Goal: Information Seeking & Learning: Check status

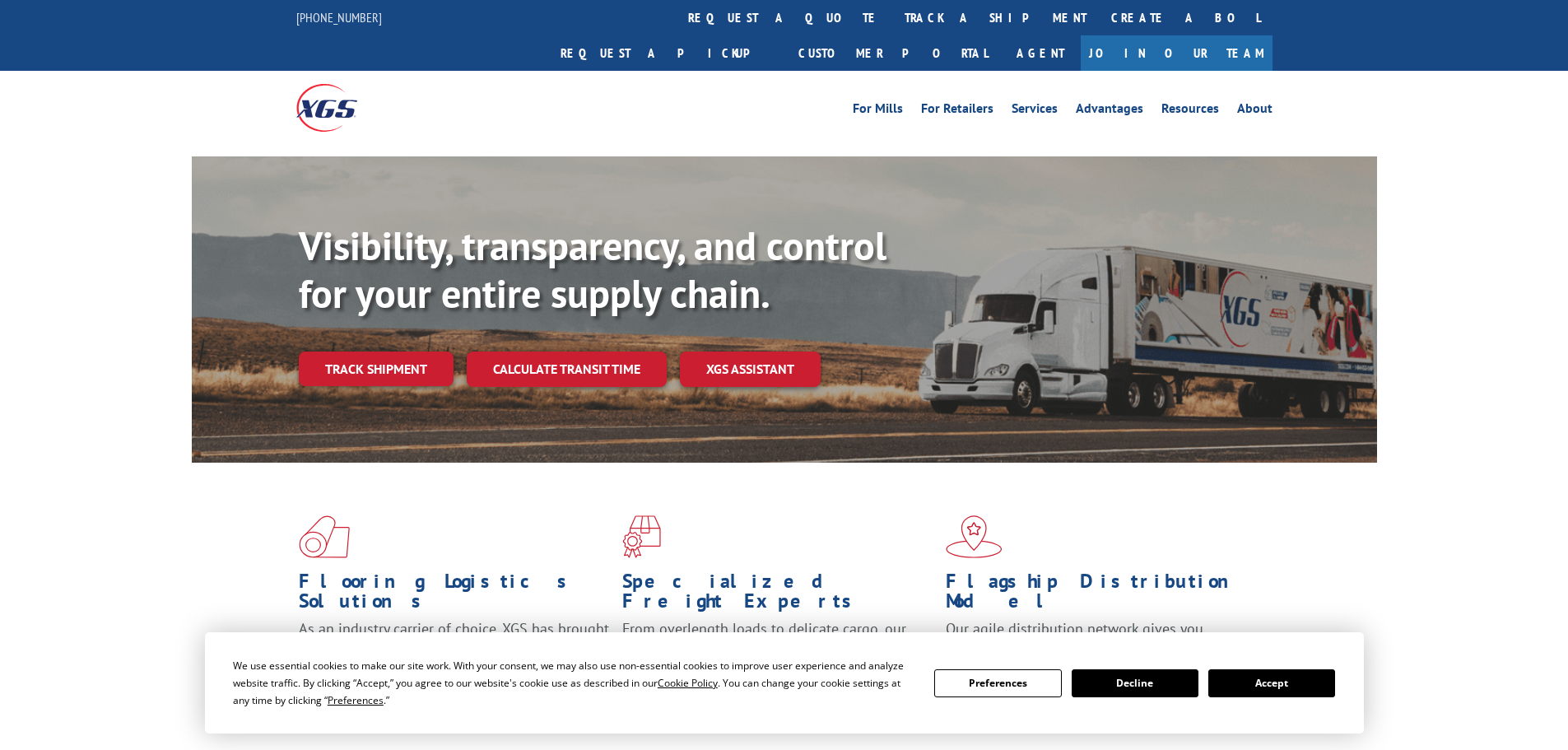
click at [1301, 695] on button "Accept" at bounding box center [1271, 683] width 127 height 28
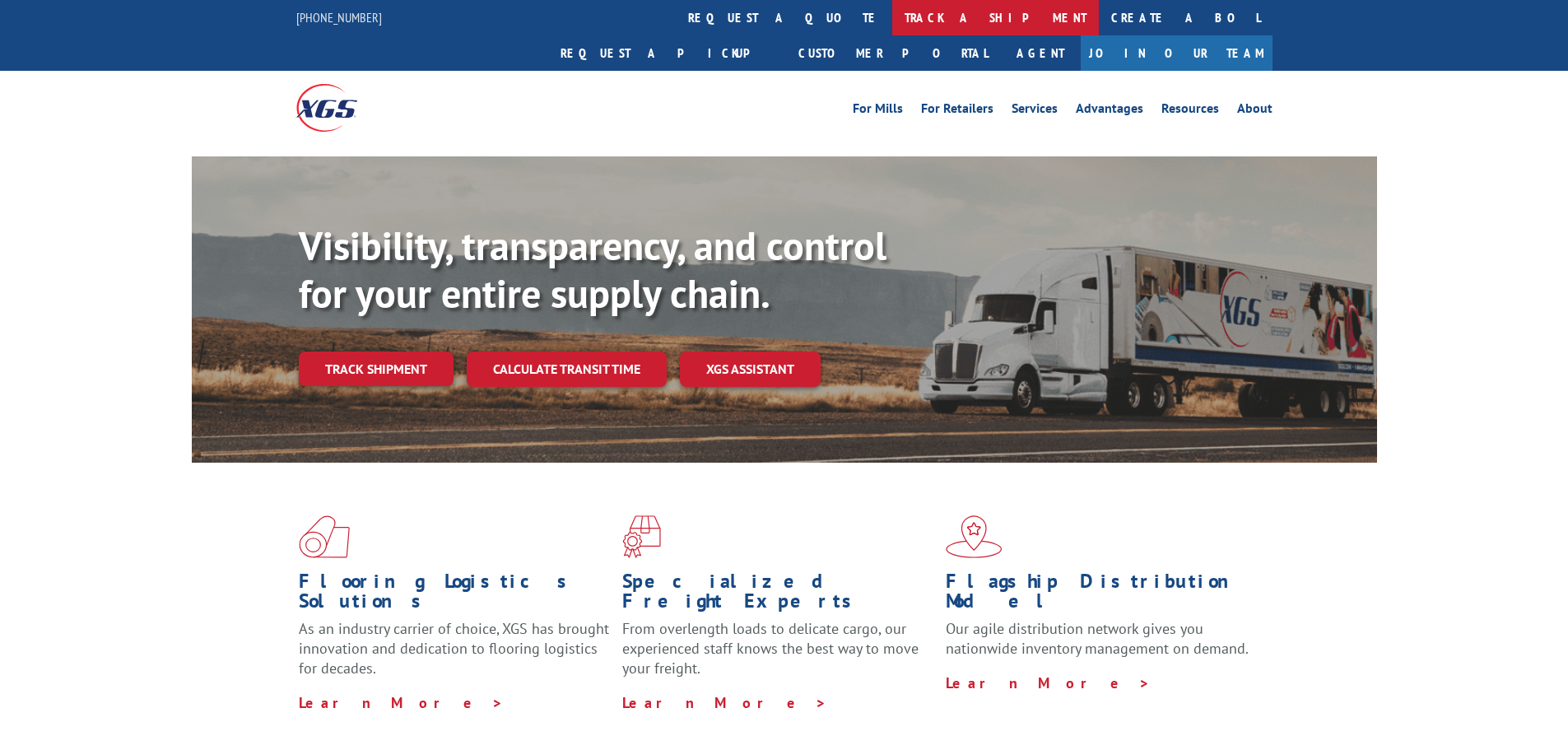
click at [893, 21] on link "track a shipment" at bounding box center [995, 17] width 206 height 36
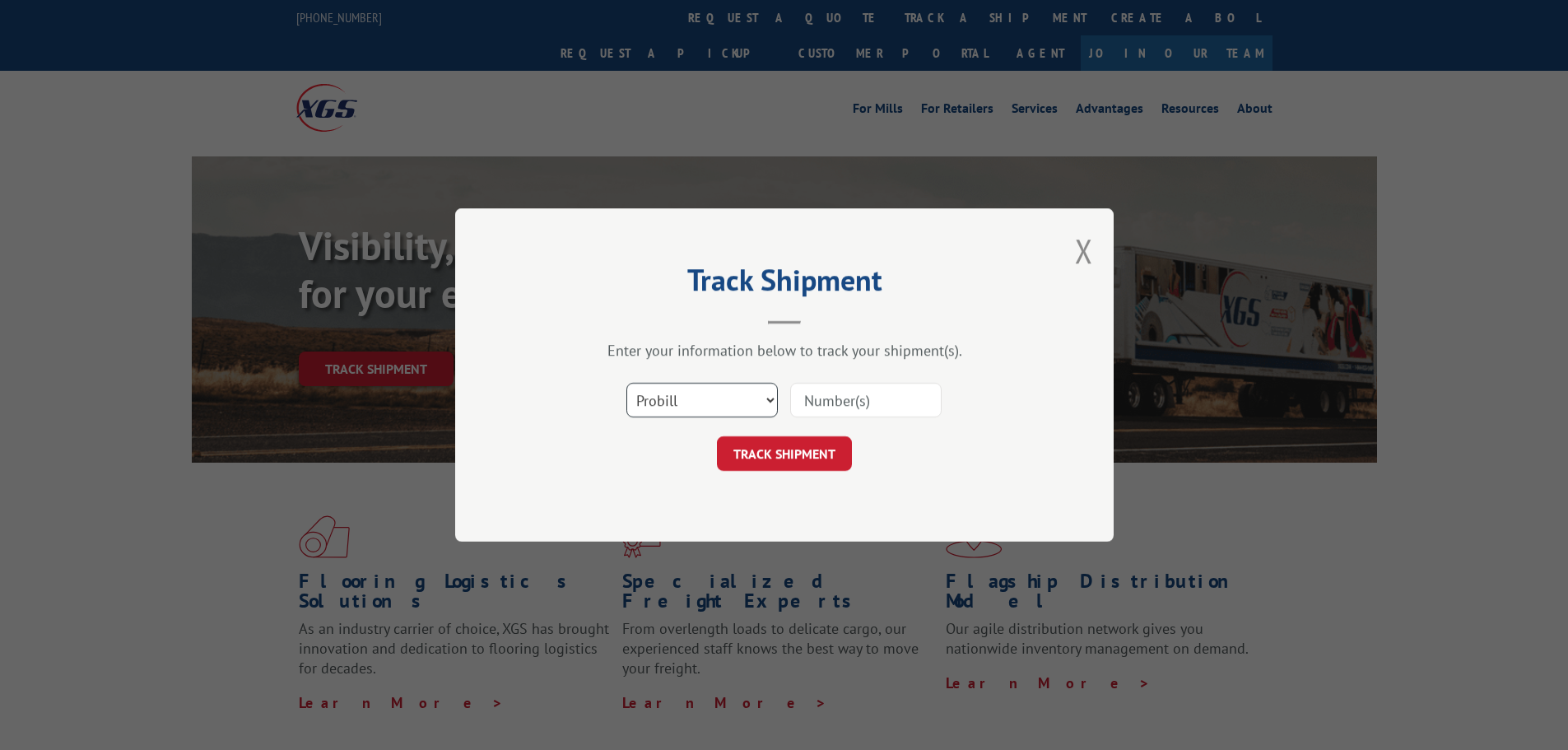
click at [754, 403] on select "Select category... Probill BOL PO" at bounding box center [702, 400] width 151 height 35
select select "bol"
click at [626, 383] on select "Select category... Probill BOL PO" at bounding box center [702, 400] width 151 height 35
click at [806, 408] on input at bounding box center [866, 400] width 151 height 35
paste input "7065017"
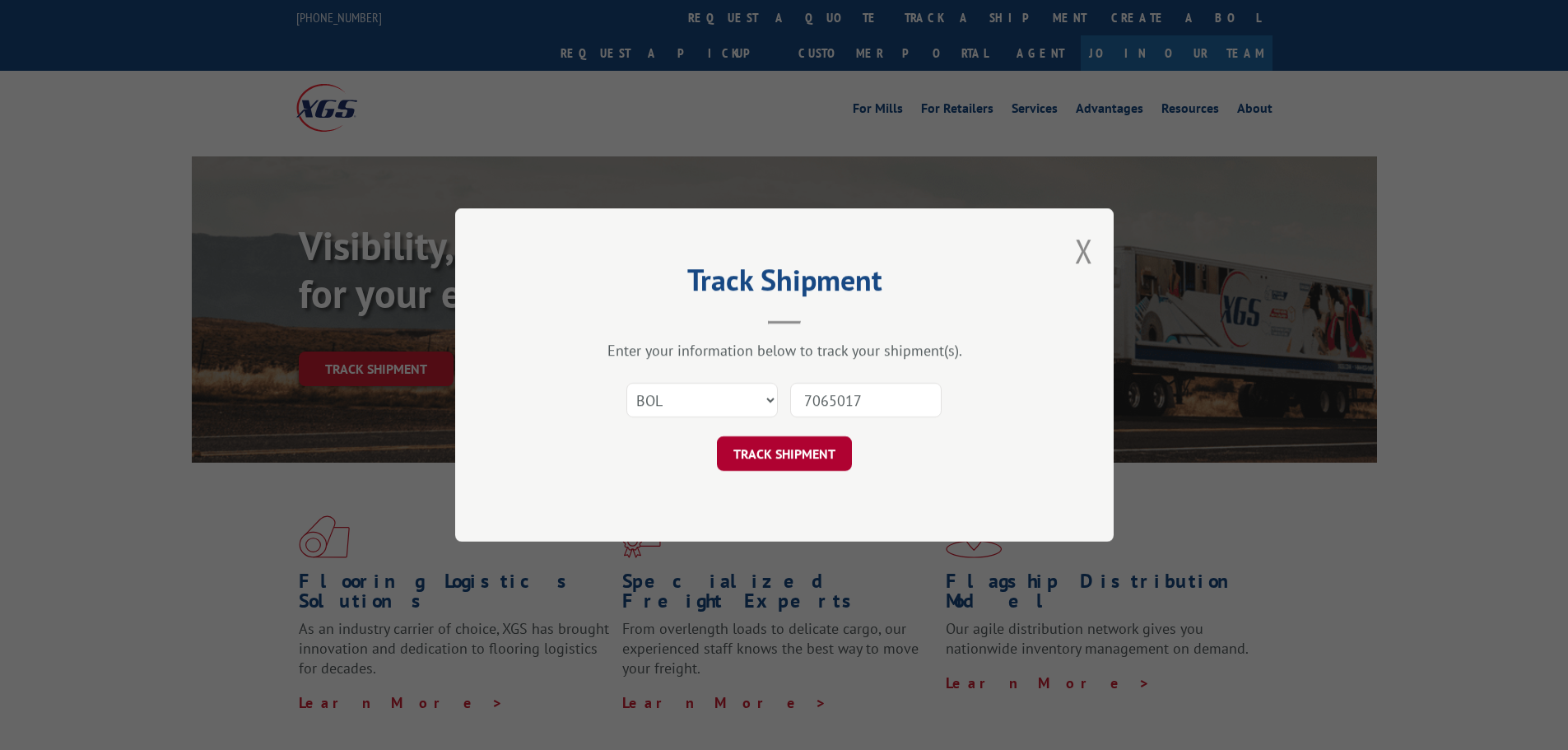
type input "7065017"
click at [767, 446] on button "TRACK SHIPMENT" at bounding box center [784, 453] width 135 height 35
